Goal: Information Seeking & Learning: Learn about a topic

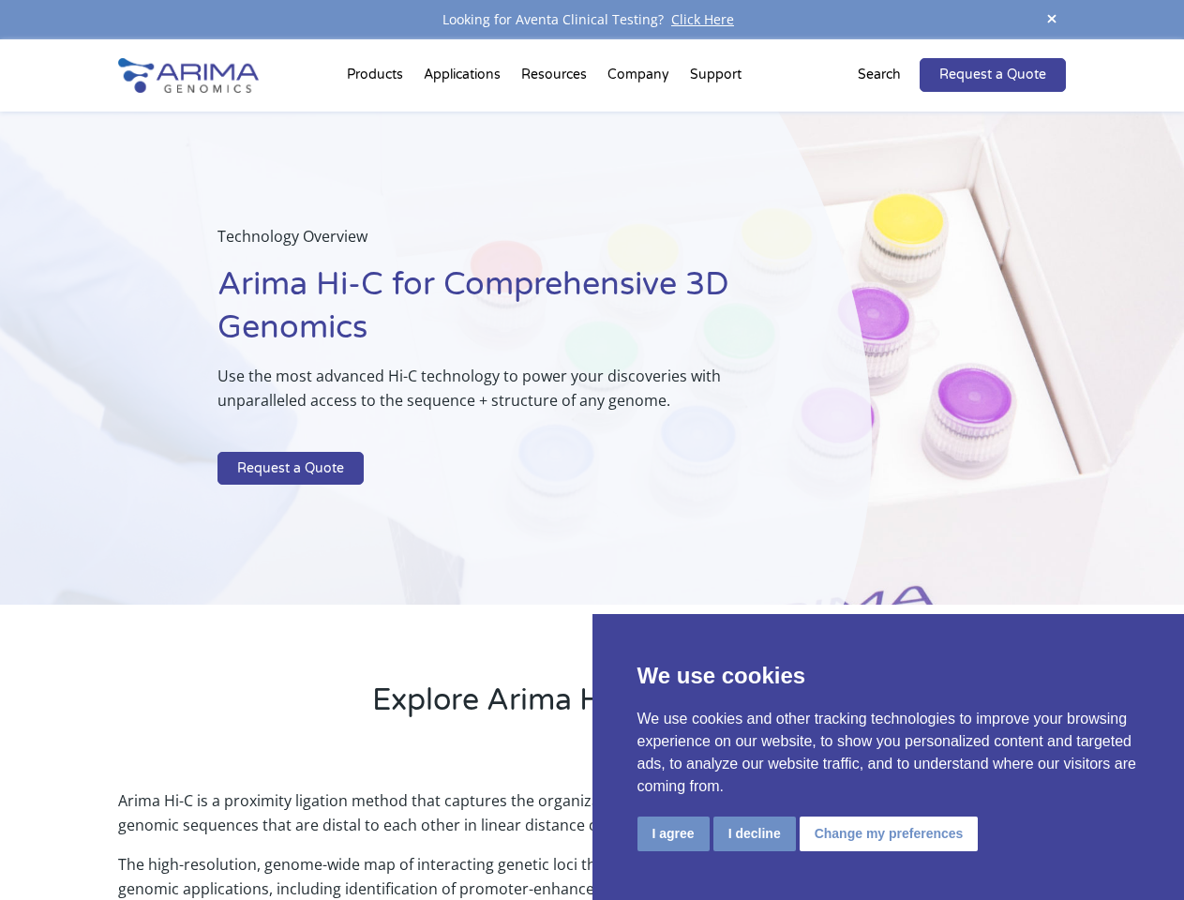
click at [591, 450] on p at bounding box center [497, 439] width 560 height 24
click at [673, 833] on button "I agree" at bounding box center [673, 833] width 72 height 35
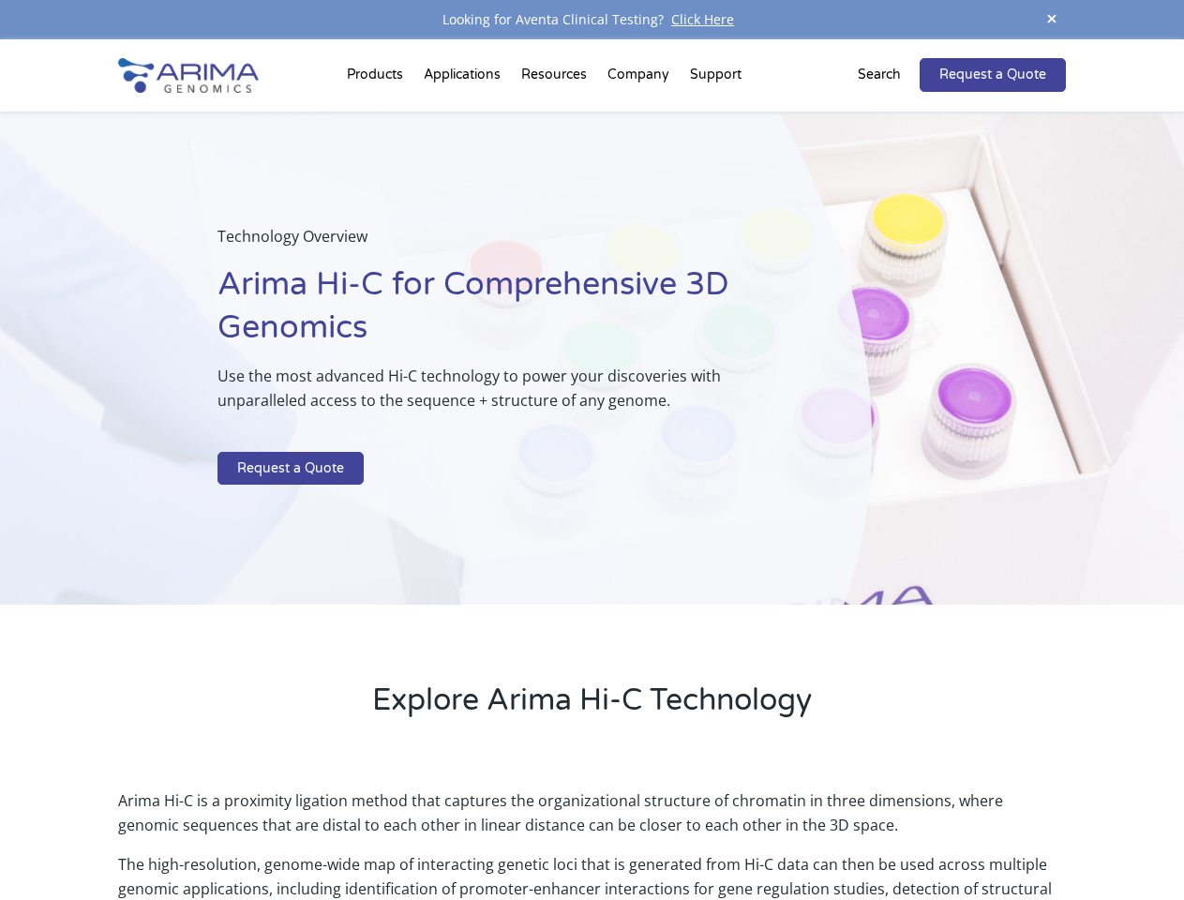
click at [754, 833] on p "Arima Hi-C is a proximity ligation method that captures the organizational stru…" at bounding box center [591, 820] width 947 height 64
click at [886, 833] on p "Arima Hi-C is a proximity ligation method that captures the organizational stru…" at bounding box center [591, 820] width 947 height 64
click at [1052, 20] on span at bounding box center [1052, 19] width 28 height 25
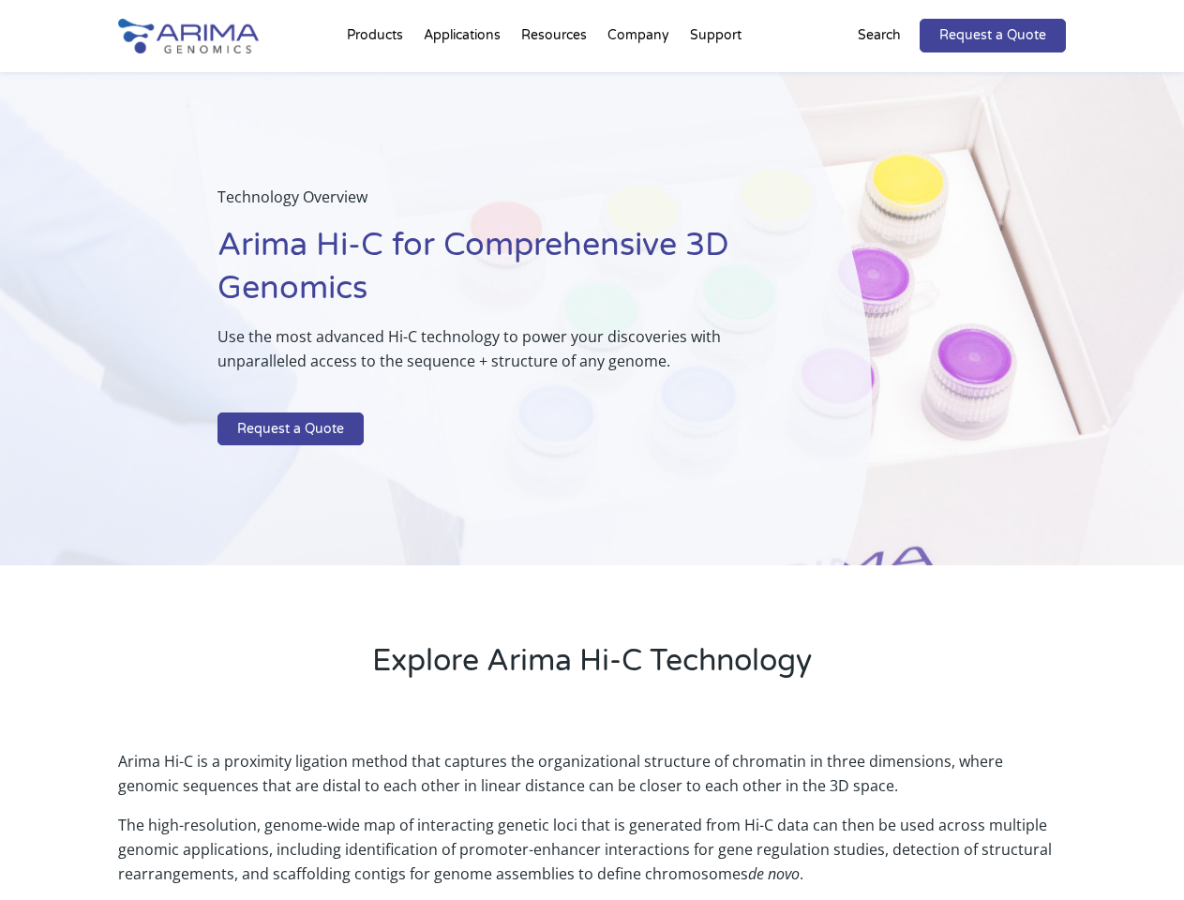
click at [591, 470] on div "Technology Overview Arima Hi-C for Comprehensive 3D Genomics Use the most advan…" at bounding box center [436, 319] width 872 height 494
click at [378, 79] on div "Technology Overview Arima Hi-C for Comprehensive 3D Genomics Use the most advan…" at bounding box center [436, 319] width 872 height 494
click at [556, 79] on div "Technology Overview Arima Hi-C for Comprehensive 3D Genomics Use the most advan…" at bounding box center [436, 319] width 872 height 494
click at [639, 79] on div "Technology Overview Arima Hi-C for Comprehensive 3D Genomics Use the most advan…" at bounding box center [436, 319] width 872 height 494
click at [715, 79] on div "Technology Overview Arima Hi-C for Comprehensive 3D Genomics Use the most advan…" at bounding box center [436, 319] width 872 height 494
